Goal: Information Seeking & Learning: Learn about a topic

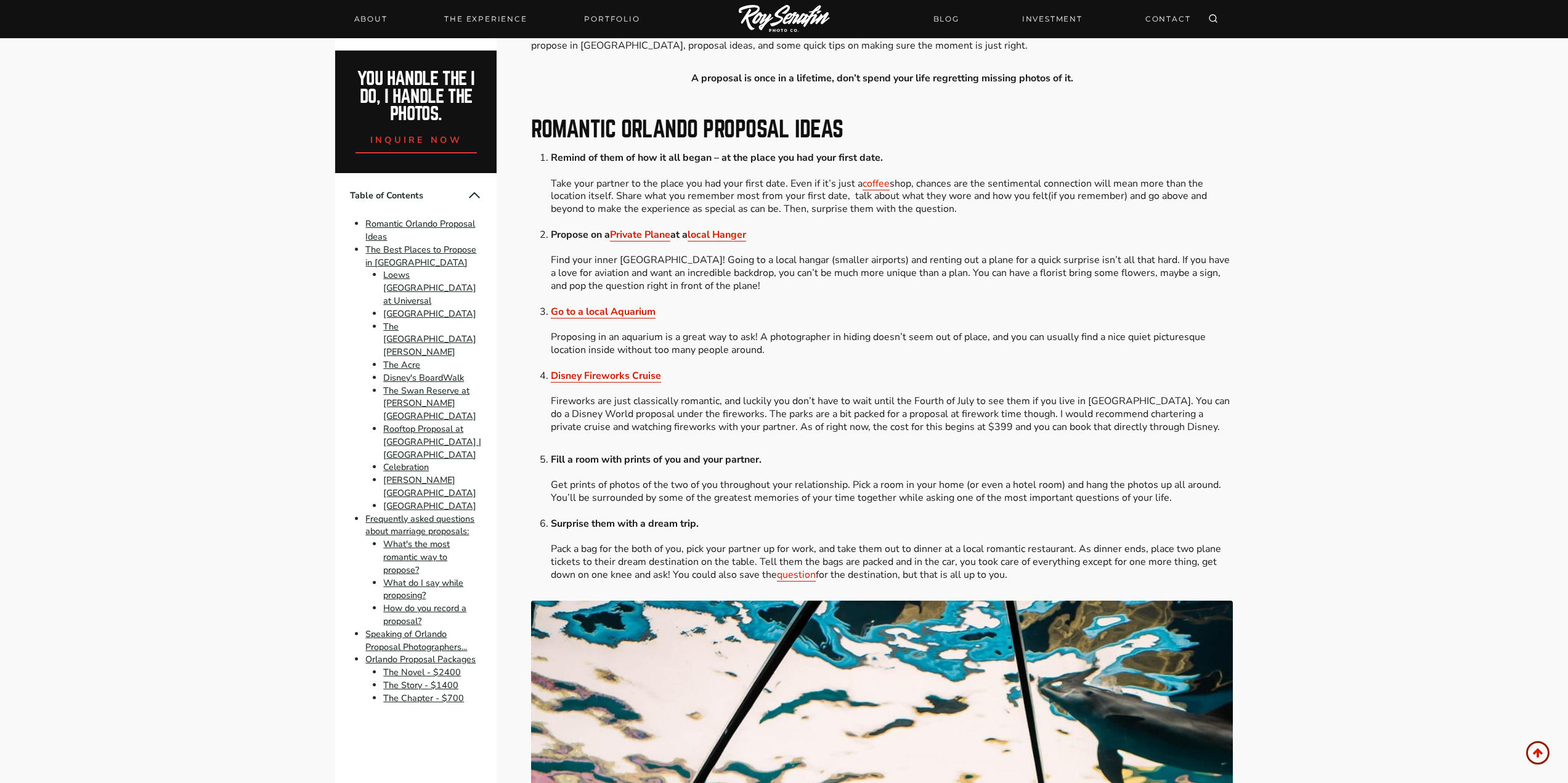
scroll to position [493, 0]
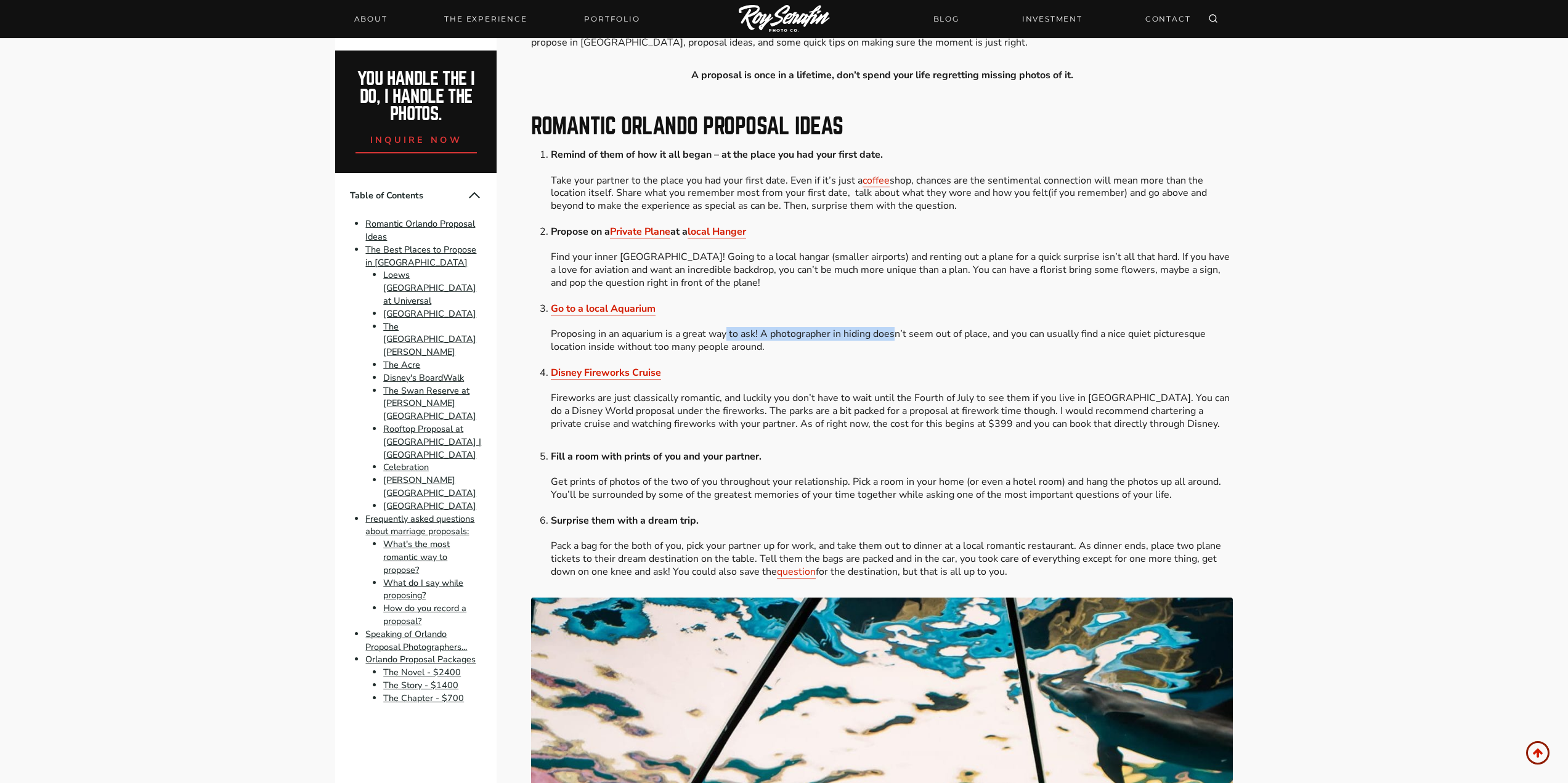
drag, startPoint x: 726, startPoint y: 331, endPoint x: 922, endPoint y: 333, distance: 196.0
click at [899, 333] on li "Go to a local Aquarium Proposing in an aquarium is a great way to ask! A photog…" at bounding box center [892, 334] width 681 height 64
drag, startPoint x: 938, startPoint y: 333, endPoint x: 990, endPoint y: 332, distance: 52.0
click at [987, 332] on li "Go to a local Aquarium Proposing in an aquarium is a great way to ask! A photog…" at bounding box center [892, 334] width 681 height 64
drag, startPoint x: 868, startPoint y: 324, endPoint x: 979, endPoint y: 332, distance: 111.3
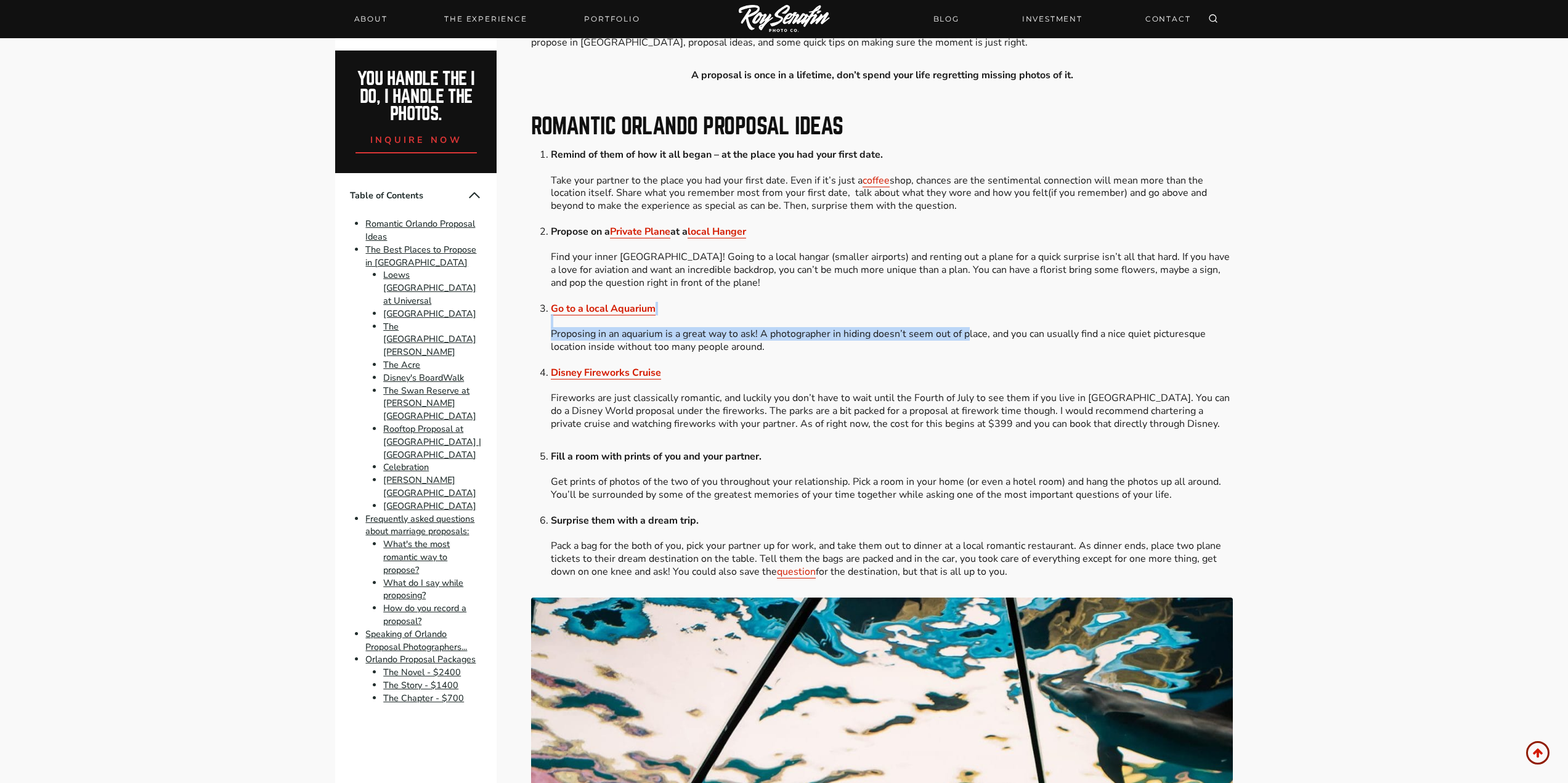
click at [973, 331] on li "Go to a local Aquarium Proposing in an aquarium is a great way to ask! A photog…" at bounding box center [892, 334] width 681 height 64
drag, startPoint x: 990, startPoint y: 333, endPoint x: 1004, endPoint y: 334, distance: 14.0
click at [994, 333] on li "Go to a local Aquarium Proposing in an aquarium is a great way to ask! A photog…" at bounding box center [892, 334] width 681 height 64
drag, startPoint x: 934, startPoint y: 331, endPoint x: 1158, endPoint y: 330, distance: 224.0
click at [1158, 330] on li "Go to a local Aquarium Proposing in an aquarium is a great way to ask! A photog…" at bounding box center [892, 334] width 681 height 64
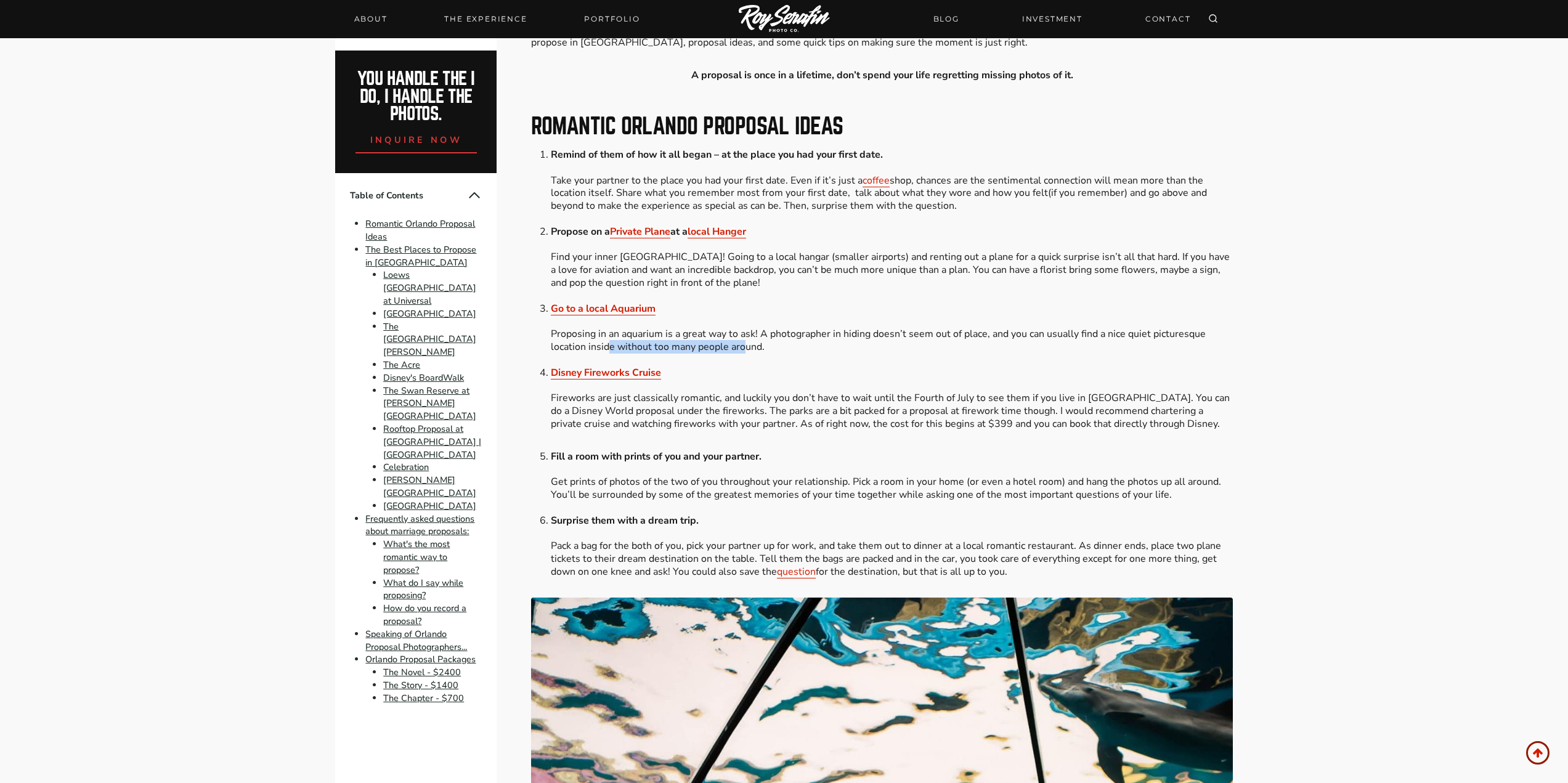
drag, startPoint x: 610, startPoint y: 350, endPoint x: 745, endPoint y: 348, distance: 135.0
click at [745, 348] on li "Go to a local Aquarium Proposing in an aquarium is a great way to ask! A photog…" at bounding box center [892, 334] width 681 height 64
click at [753, 346] on li "Go to a local Aquarium Proposing in an aquarium is a great way to ask! A photog…" at bounding box center [892, 334] width 681 height 64
drag, startPoint x: 645, startPoint y: 345, endPoint x: 761, endPoint y: 342, distance: 116.0
click at [761, 342] on li "Go to a local Aquarium Proposing in an aquarium is a great way to ask! A photog…" at bounding box center [892, 334] width 681 height 64
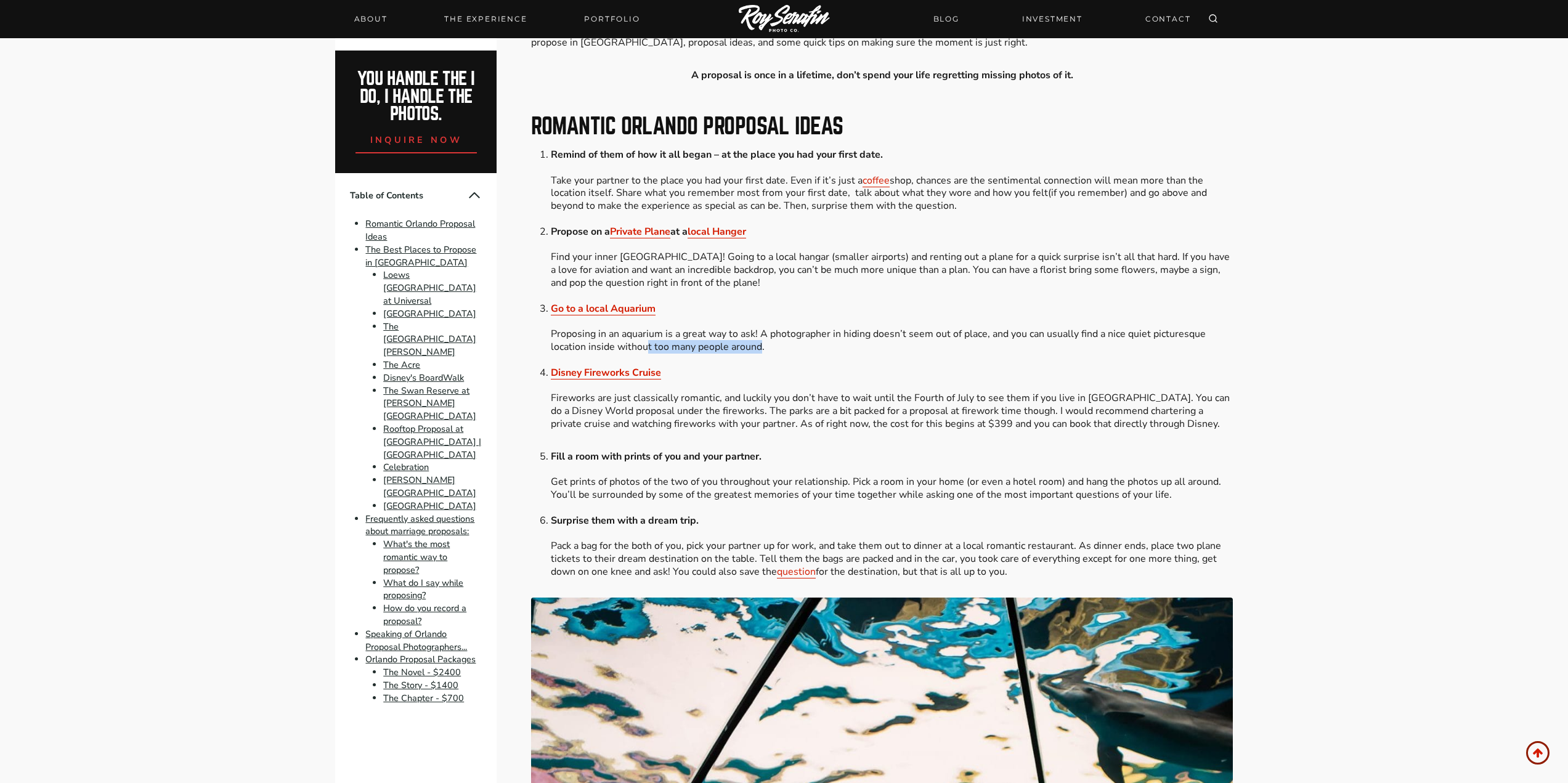
click at [761, 342] on li "Go to a local Aquarium Proposing in an aquarium is a great way to ask! A photog…" at bounding box center [892, 334] width 681 height 64
drag, startPoint x: 757, startPoint y: 401, endPoint x: 898, endPoint y: 394, distance: 141.2
click at [882, 394] on li "Disney Fireworks Cruise Fireworks are just classically romantic, and luckily yo…" at bounding box center [892, 398] width 681 height 64
drag, startPoint x: 902, startPoint y: 394, endPoint x: 956, endPoint y: 393, distance: 54.0
click at [948, 393] on li "Disney Fireworks Cruise Fireworks are just classically romantic, and luckily yo…" at bounding box center [892, 398] width 681 height 64
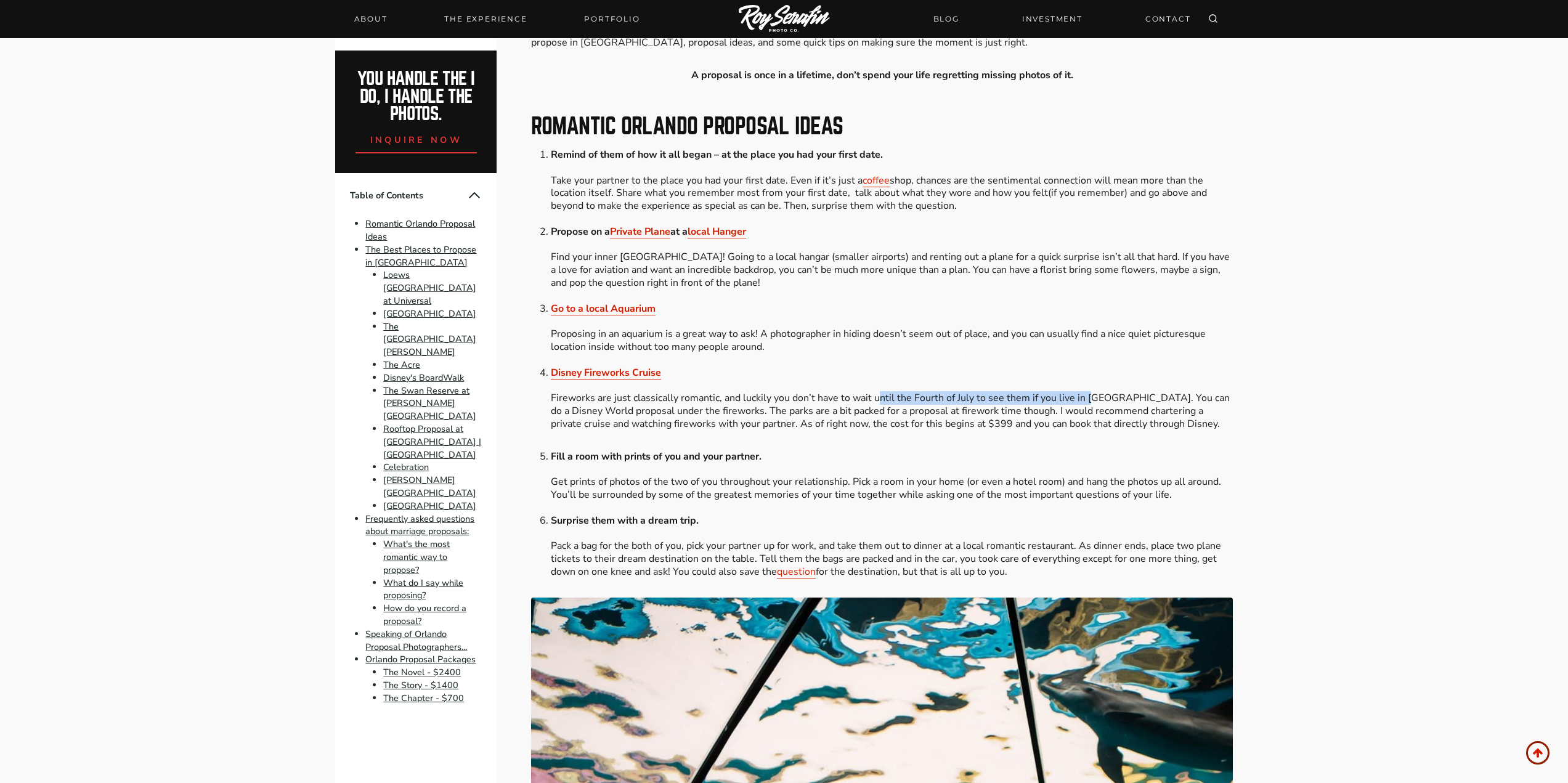
drag, startPoint x: 878, startPoint y: 398, endPoint x: 1112, endPoint y: 396, distance: 234.0
click at [1104, 397] on li "Disney Fireworks Cruise Fireworks are just classically romantic, and luckily yo…" at bounding box center [892, 398] width 681 height 64
drag, startPoint x: 1131, startPoint y: 396, endPoint x: 1175, endPoint y: 395, distance: 44.0
click at [1157, 395] on li "Disney Fireworks Cruise Fireworks are just classically romantic, and luckily yo…" at bounding box center [892, 398] width 681 height 64
click at [1192, 395] on li "Disney Fireworks Cruise Fireworks are just classically romantic, and luckily yo…" at bounding box center [892, 398] width 681 height 64
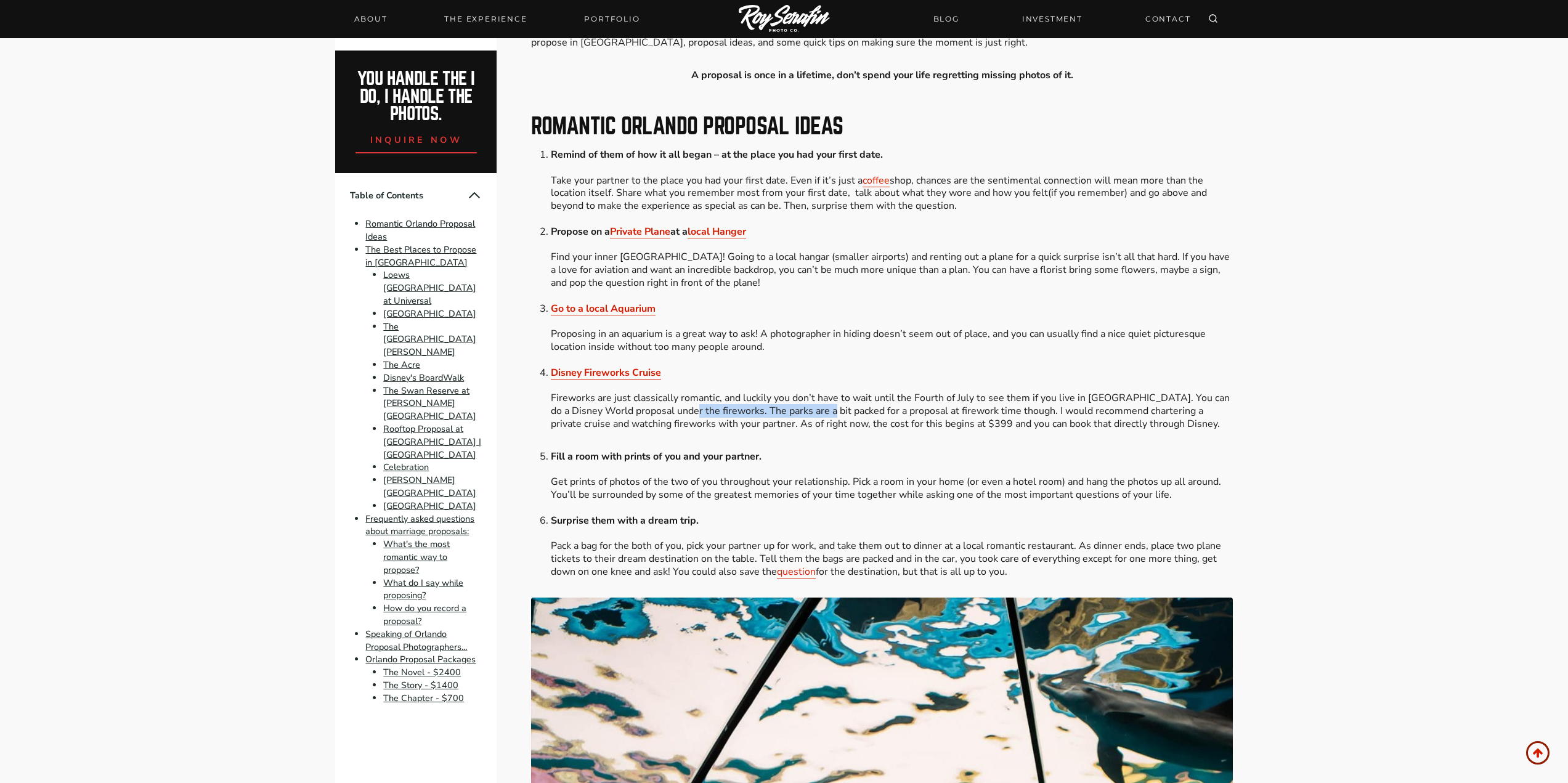
drag, startPoint x: 750, startPoint y: 409, endPoint x: 838, endPoint y: 411, distance: 88.0
click at [835, 411] on li "Disney Fireworks Cruise Fireworks are just classically romantic, and luckily yo…" at bounding box center [892, 398] width 681 height 64
drag, startPoint x: 884, startPoint y: 408, endPoint x: 961, endPoint y: 408, distance: 77.0
click at [954, 407] on li "Disney Fireworks Cruise Fireworks are just classically romantic, and luckily yo…" at bounding box center [892, 398] width 681 height 64
drag, startPoint x: 792, startPoint y: 414, endPoint x: 908, endPoint y: 411, distance: 116.0
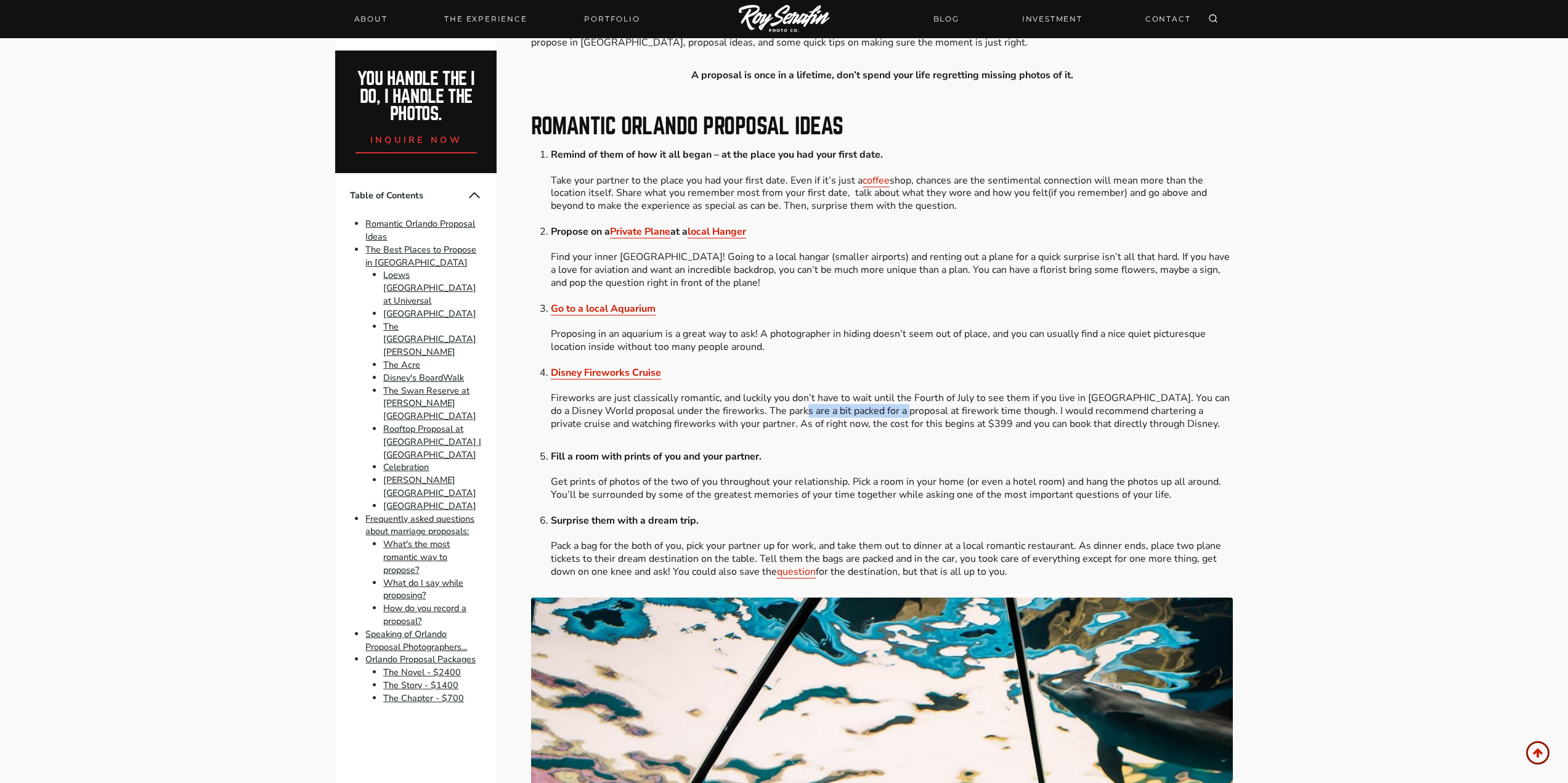
click at [903, 412] on li "Disney Fireworks Cruise Fireworks are just classically romantic, and luckily yo…" at bounding box center [892, 398] width 681 height 64
drag, startPoint x: 948, startPoint y: 409, endPoint x: 1033, endPoint y: 410, distance: 85.0
click at [1028, 410] on li "Disney Fireworks Cruise Fireworks are just classically romantic, and luckily yo…" at bounding box center [892, 398] width 681 height 64
drag, startPoint x: 864, startPoint y: 414, endPoint x: 1010, endPoint y: 413, distance: 146.0
click at [998, 413] on li "Disney Fireworks Cruise Fireworks are just classically romantic, and luckily yo…" at bounding box center [892, 398] width 681 height 64
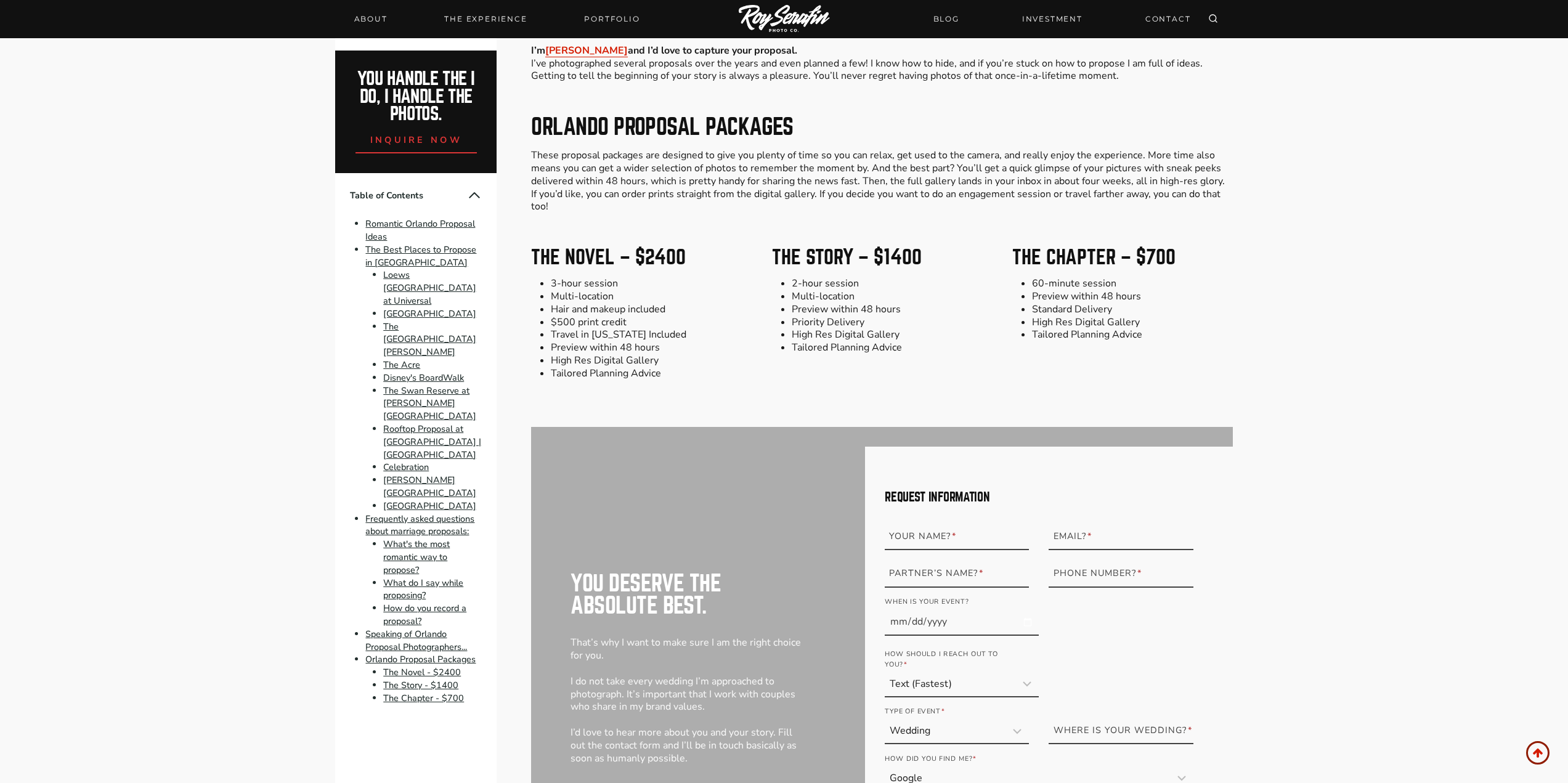
scroll to position [8564, 0]
